Goal: Use online tool/utility: Utilize a website feature to perform a specific function

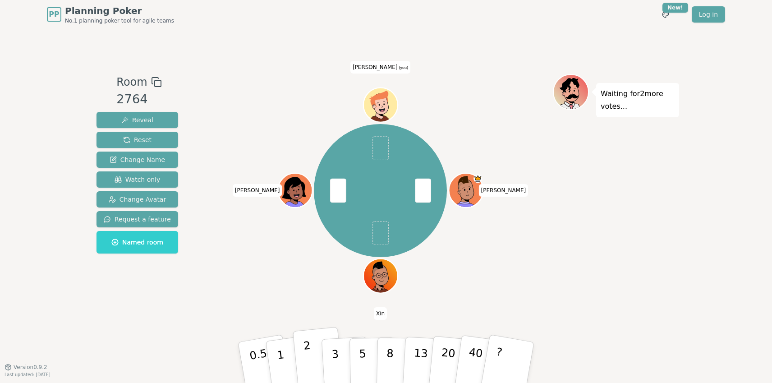
click at [303, 356] on button "2" at bounding box center [318, 363] width 51 height 72
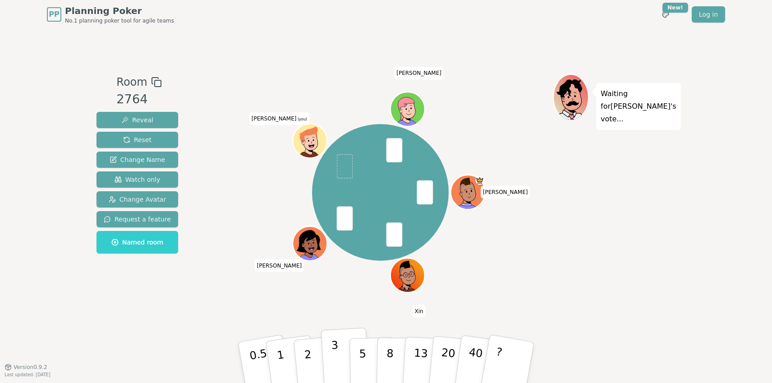
click at [335, 354] on p "3" at bounding box center [336, 363] width 10 height 49
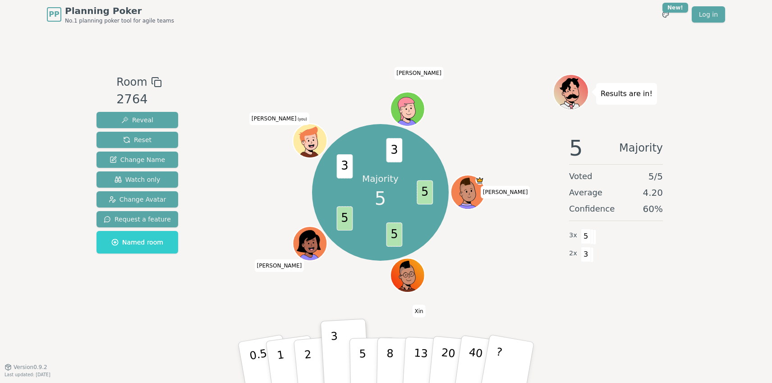
click at [238, 35] on div "Room 2764 Reveal Reset Change Name Watch only Change Avatar Request a feature N…" at bounding box center [386, 198] width 586 height 338
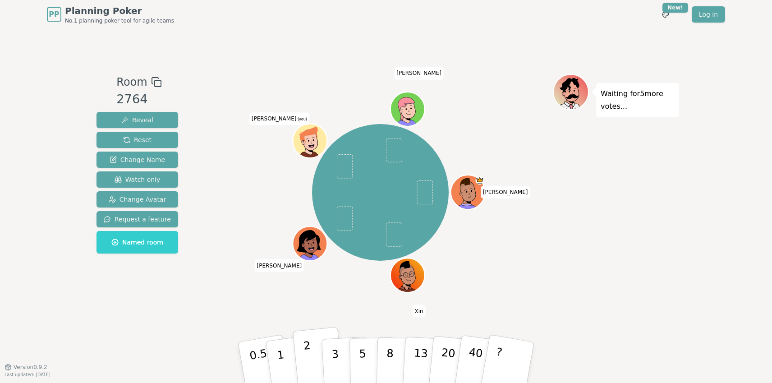
click at [311, 352] on button "2" at bounding box center [318, 363] width 51 height 72
click at [312, 358] on button "2" at bounding box center [318, 363] width 51 height 72
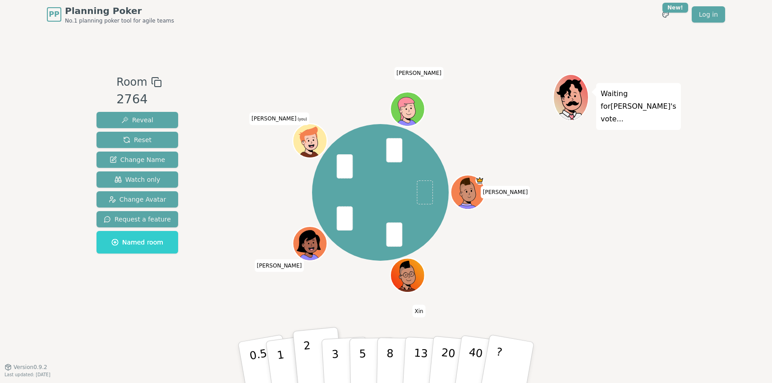
click at [312, 358] on button "2" at bounding box center [318, 363] width 51 height 72
click at [337, 360] on p "3" at bounding box center [336, 363] width 10 height 49
